Goal: Book appointment/travel/reservation

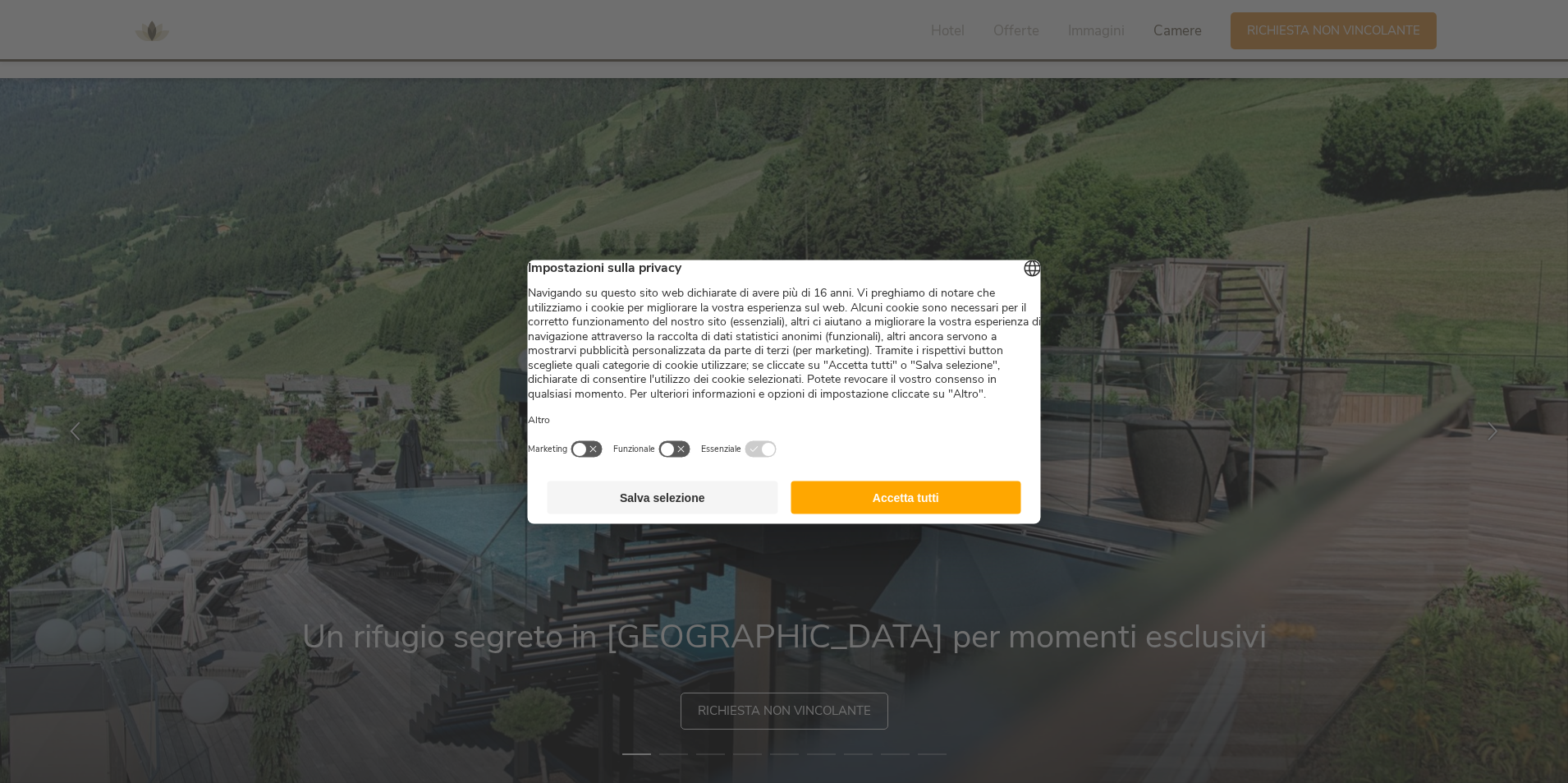
click at [895, 513] on button "Accetta tutti" at bounding box center [905, 497] width 231 height 33
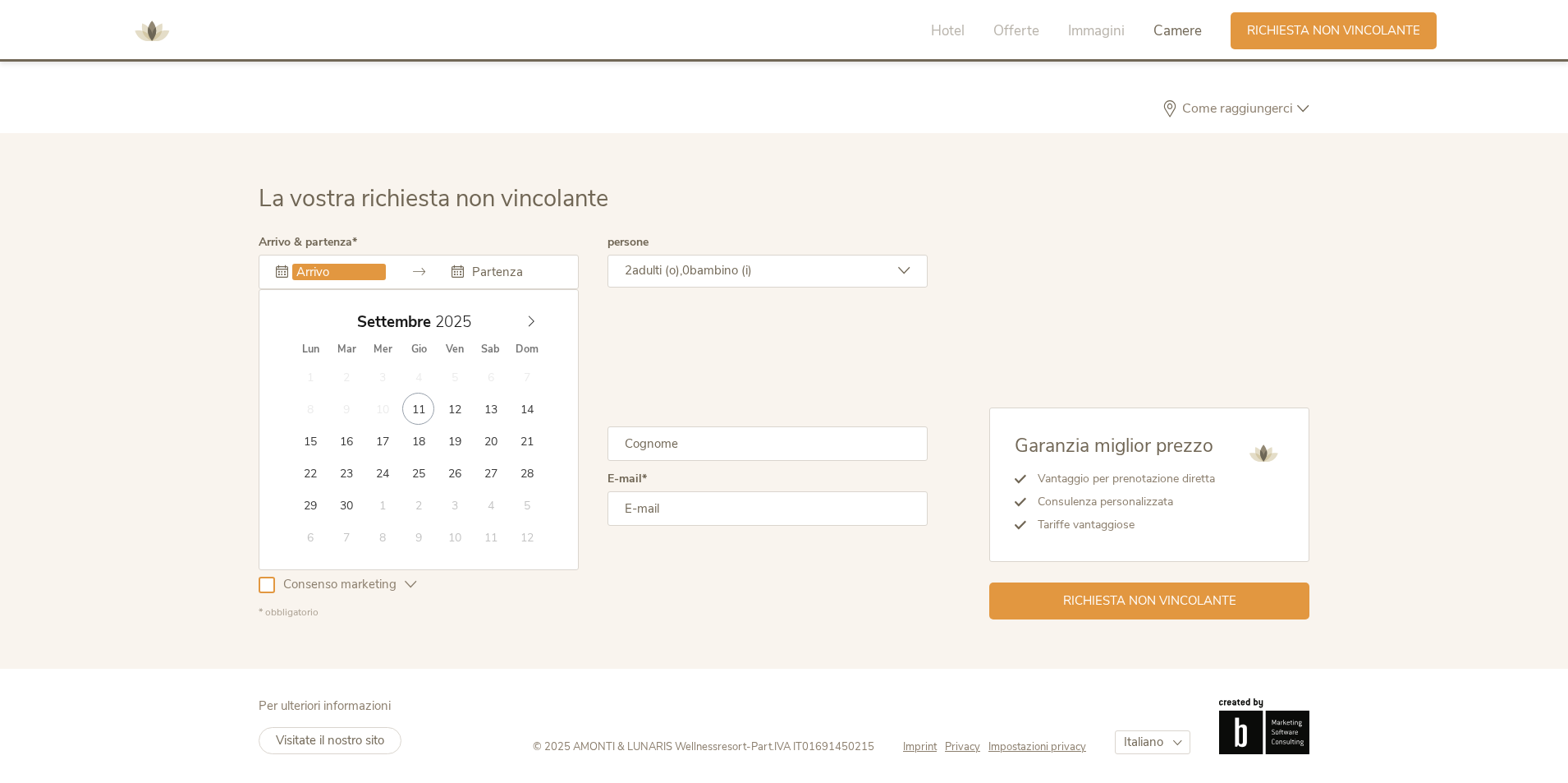
click at [324, 266] on input "text" at bounding box center [339, 271] width 94 height 16
click at [523, 323] on span at bounding box center [531, 317] width 28 height 23
type input "30.10.2025"
click at [536, 322] on icon at bounding box center [531, 321] width 11 height 11
type input "02.11.2025"
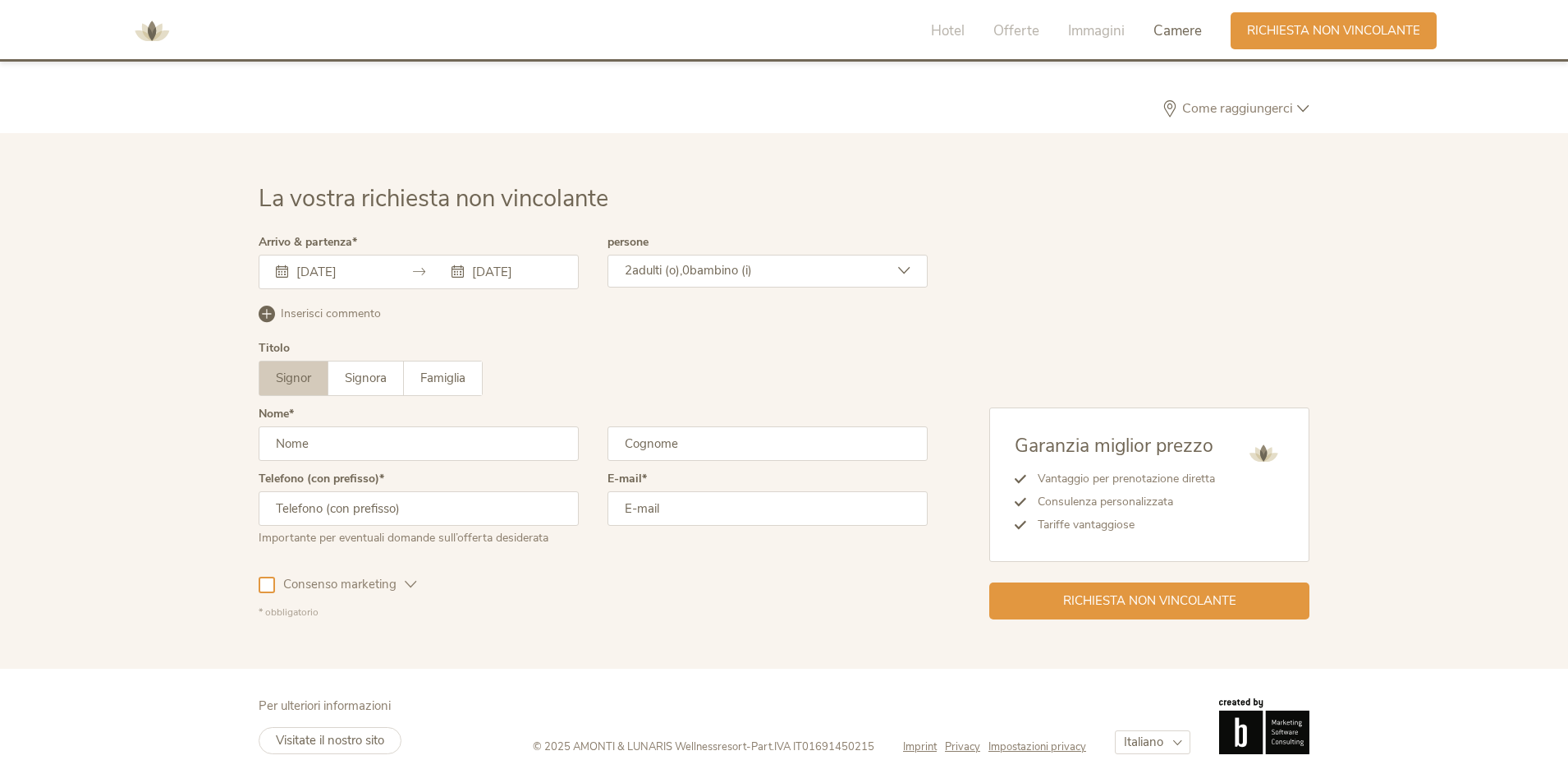
click at [902, 269] on icon at bounding box center [904, 270] width 12 height 12
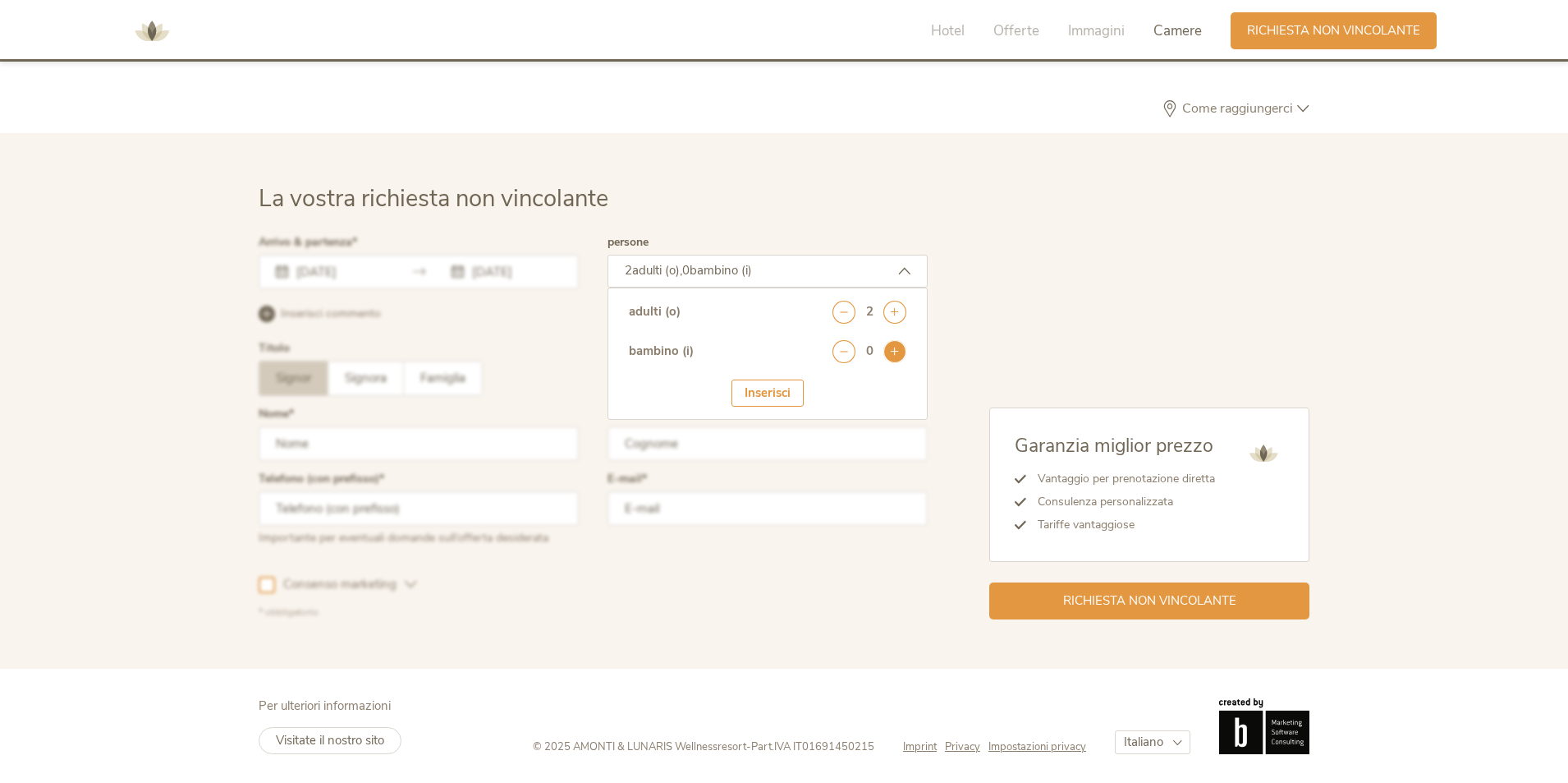
click at [890, 354] on icon at bounding box center [895, 352] width 23 height 23
click at [858, 391] on select "seleziona 0 1 2 3 4 5 6 7 8 9 10 11 12 13 14 15 16 17" at bounding box center [866, 396] width 82 height 28
select select "8"
click at [825, 383] on select "seleziona 0 1 2 3 4 5 6 7 8 9 10 11 12 13 14 15 16 17" at bounding box center [866, 396] width 82 height 28
click at [765, 449] on div "Inserisci" at bounding box center [767, 444] width 72 height 28
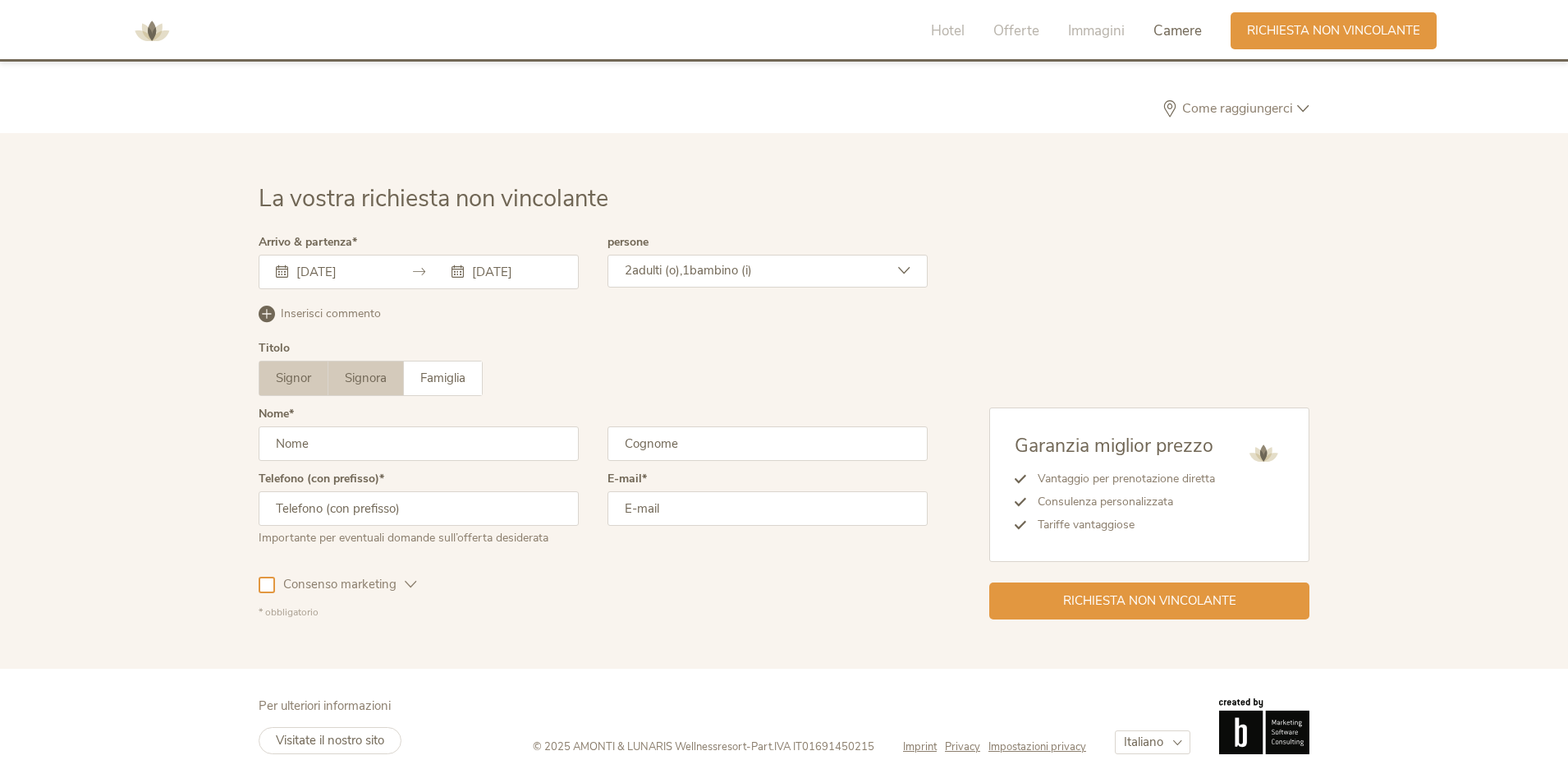
click at [377, 372] on span "Signora" at bounding box center [366, 377] width 42 height 16
click at [322, 443] on input "text" at bounding box center [418, 444] width 320 height 34
type input "ALESSANDRA"
type input "ZANINI"
click at [386, 515] on input "text" at bounding box center [418, 508] width 320 height 34
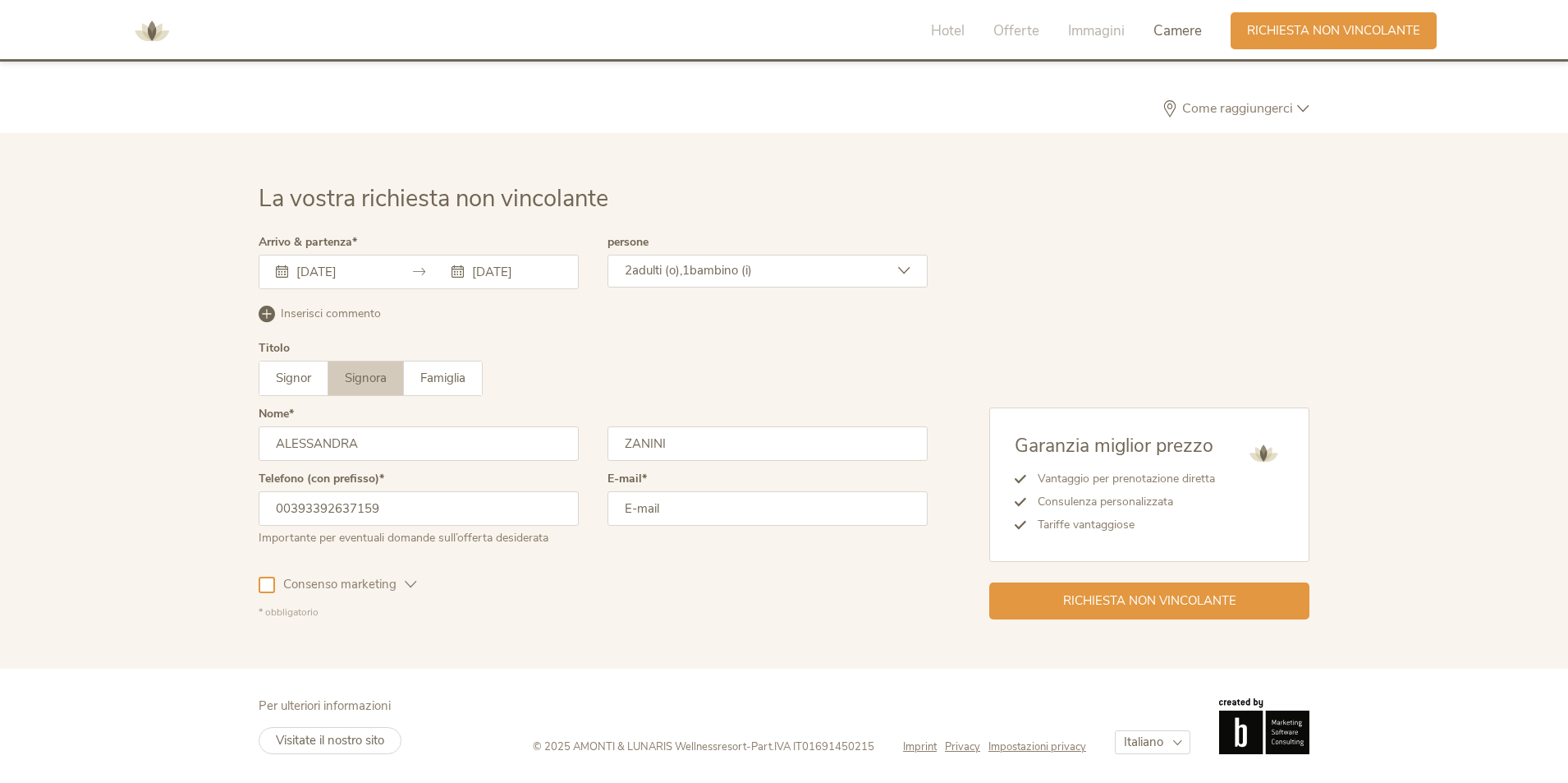
type input "00393392637159"
click at [633, 513] on input "email" at bounding box center [767, 508] width 320 height 34
type input "ALETONELLO03@GMAIL.COM"
click at [271, 590] on div at bounding box center [266, 584] width 16 height 16
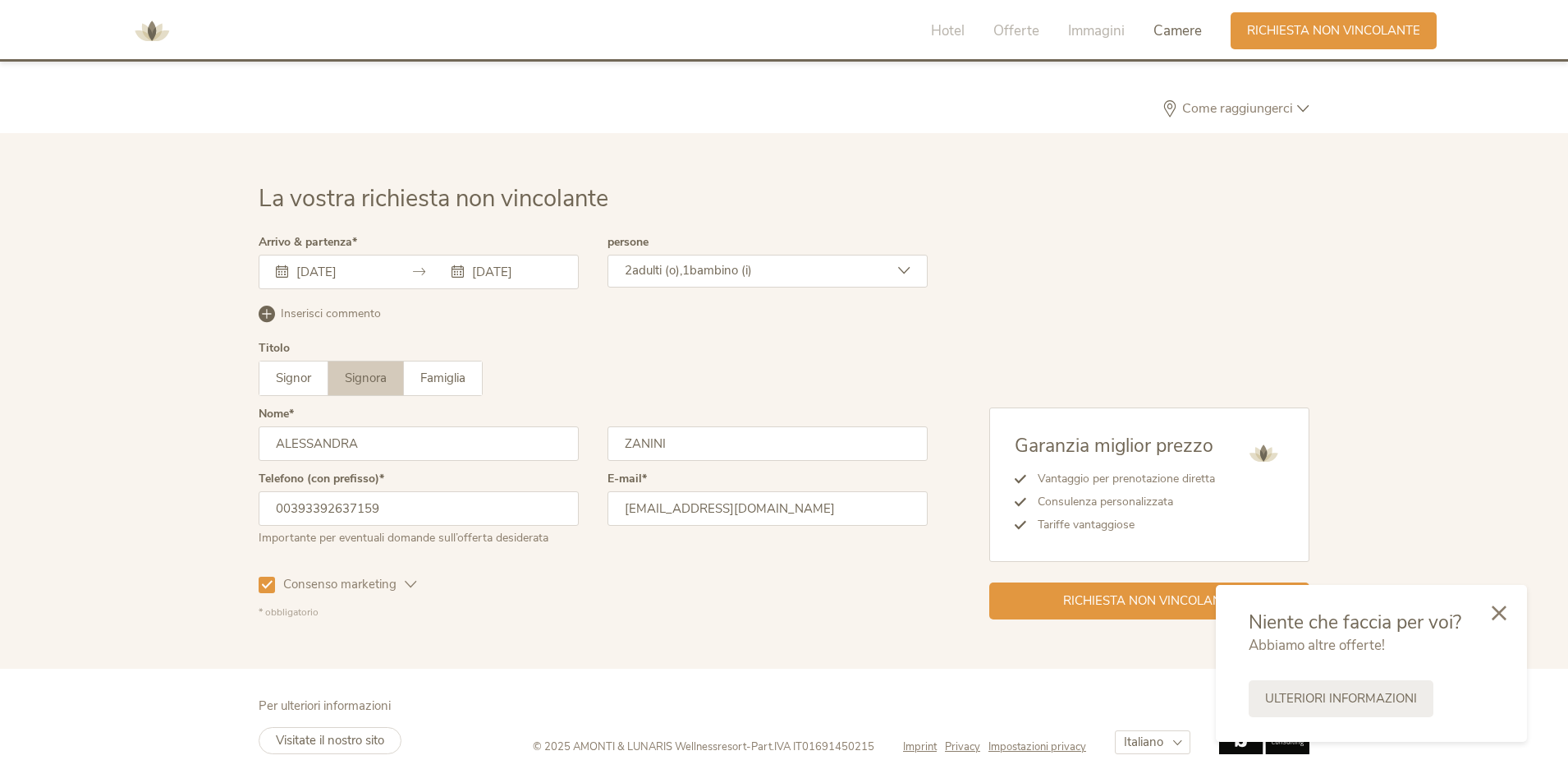
click at [1162, 25] on span "Camere" at bounding box center [1178, 30] width 48 height 19
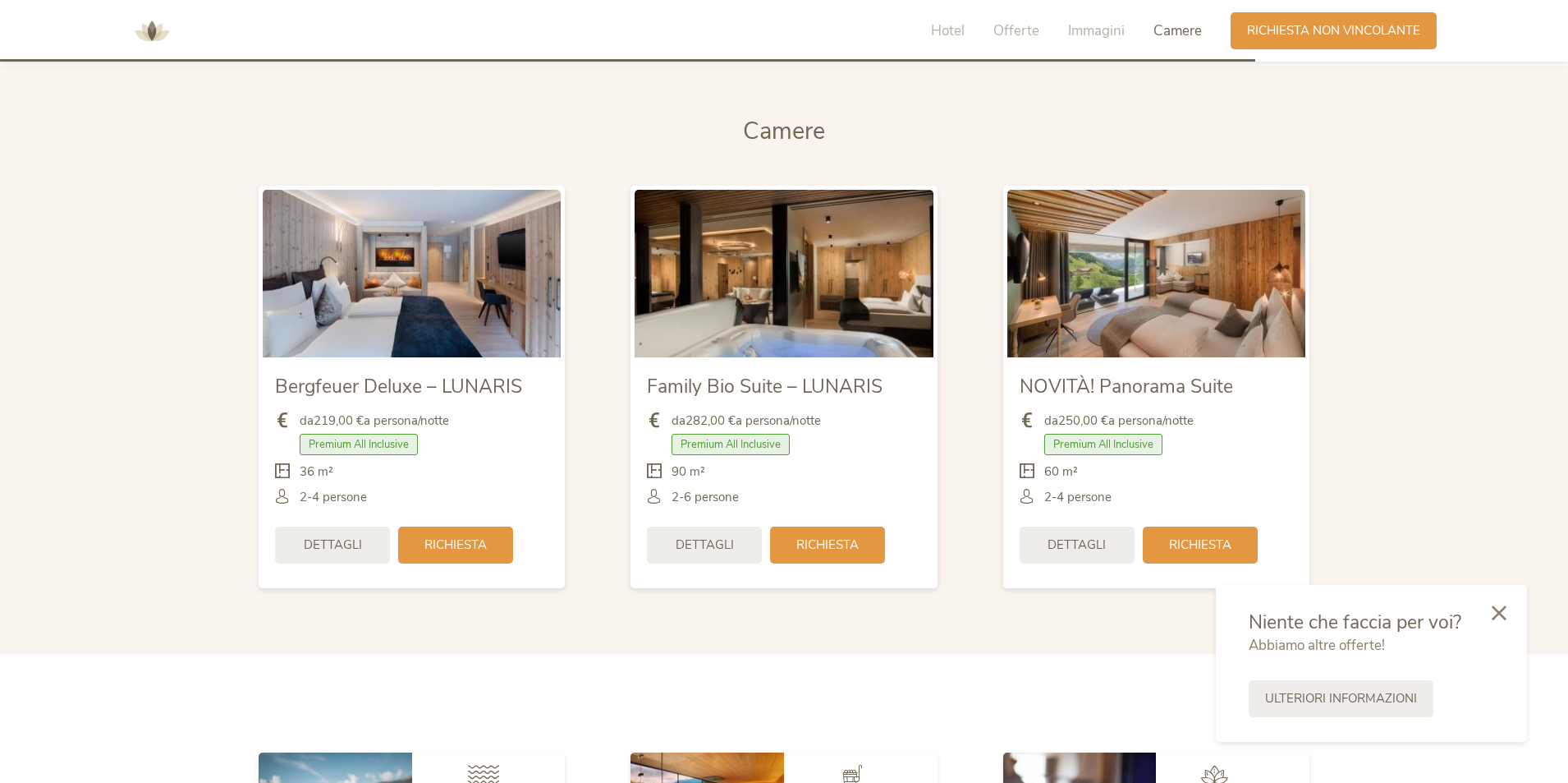
scroll to position [3938, 0]
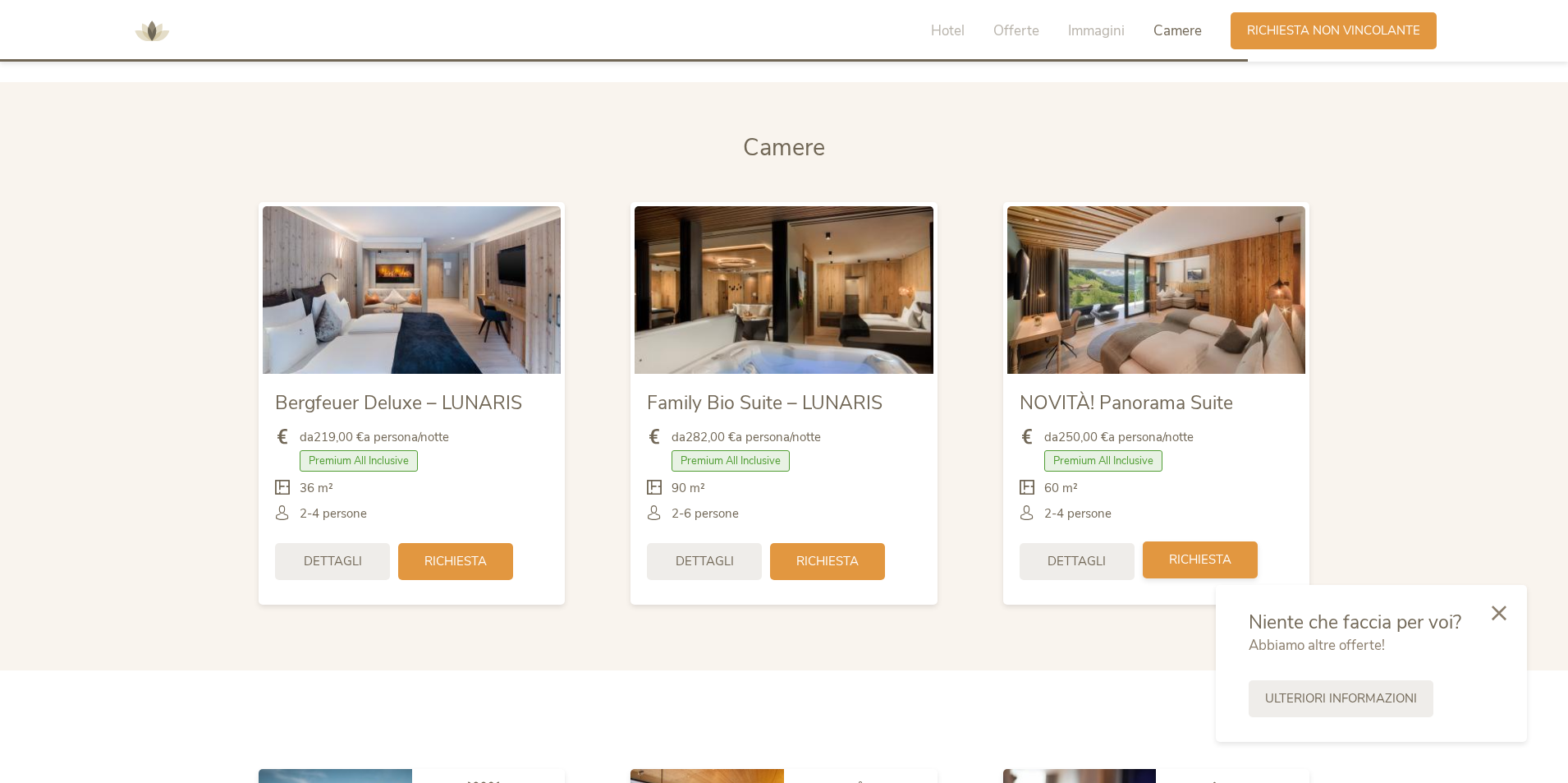
click at [1202, 572] on div "Richiesta" at bounding box center [1200, 560] width 115 height 37
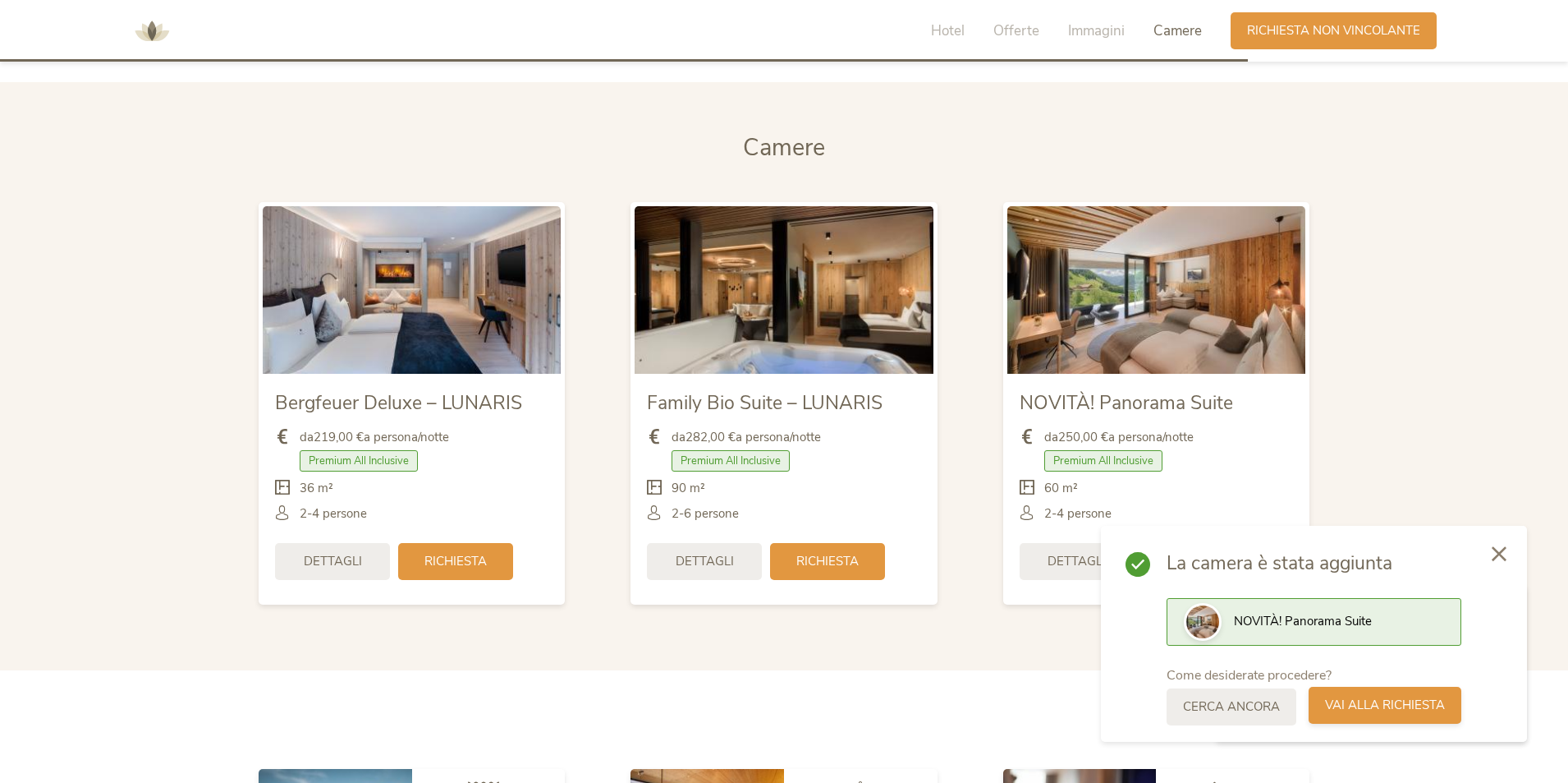
click at [1385, 700] on span "Vai alla richiesta" at bounding box center [1385, 705] width 120 height 17
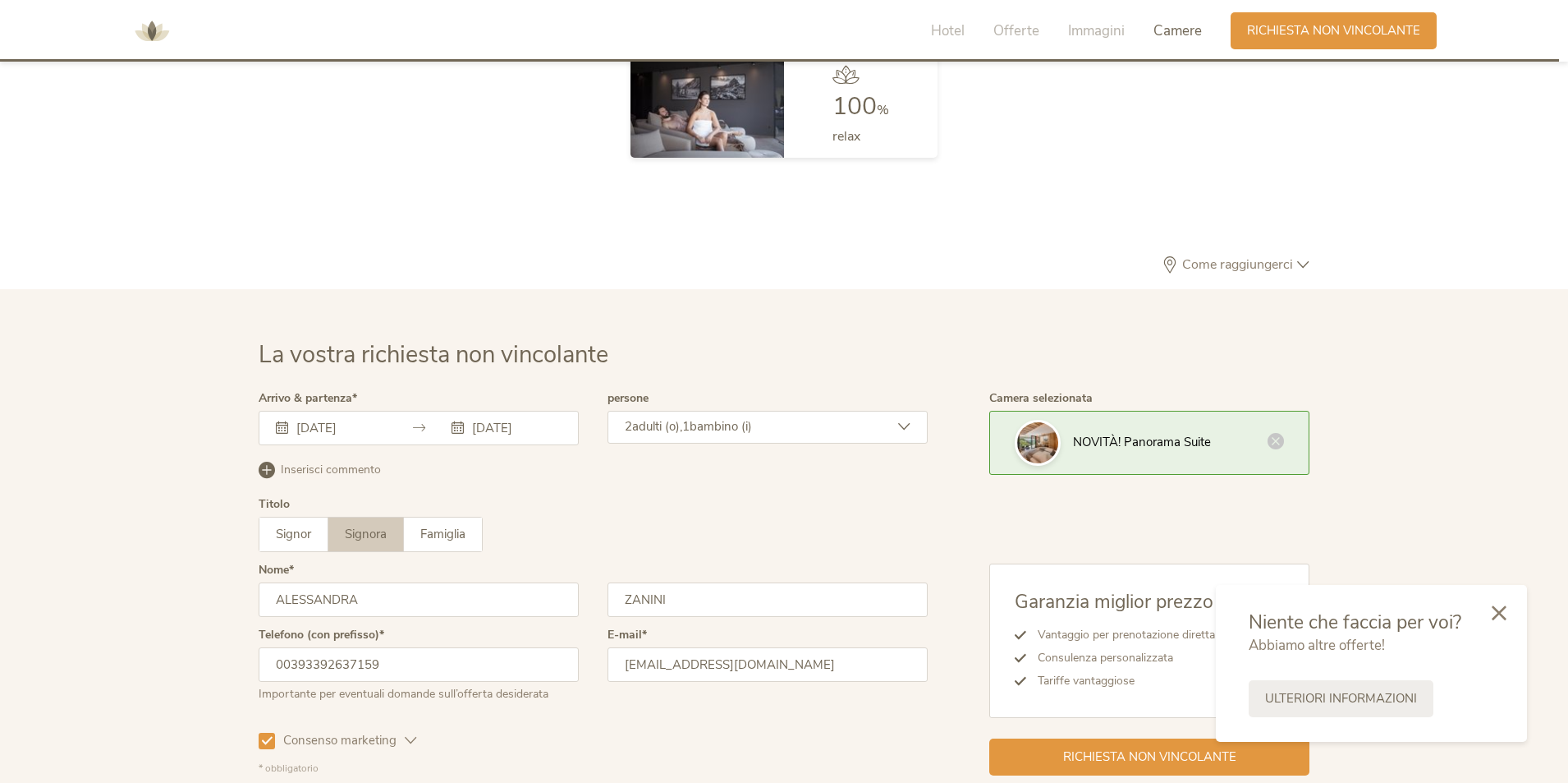
scroll to position [4949, 0]
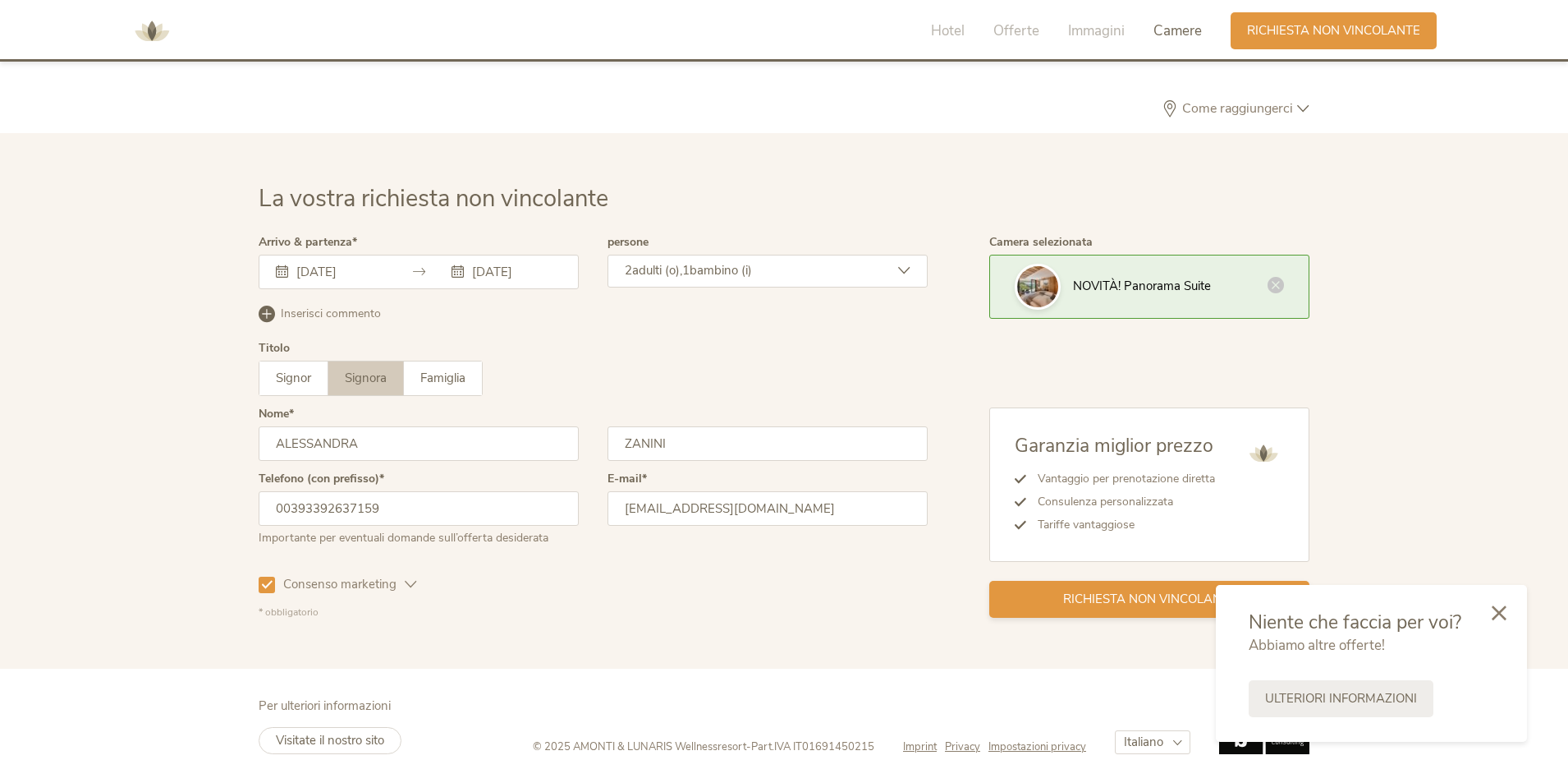
click at [1131, 602] on span "Richiesta non vincolante" at bounding box center [1149, 600] width 173 height 17
